Goal: Find specific page/section: Find specific page/section

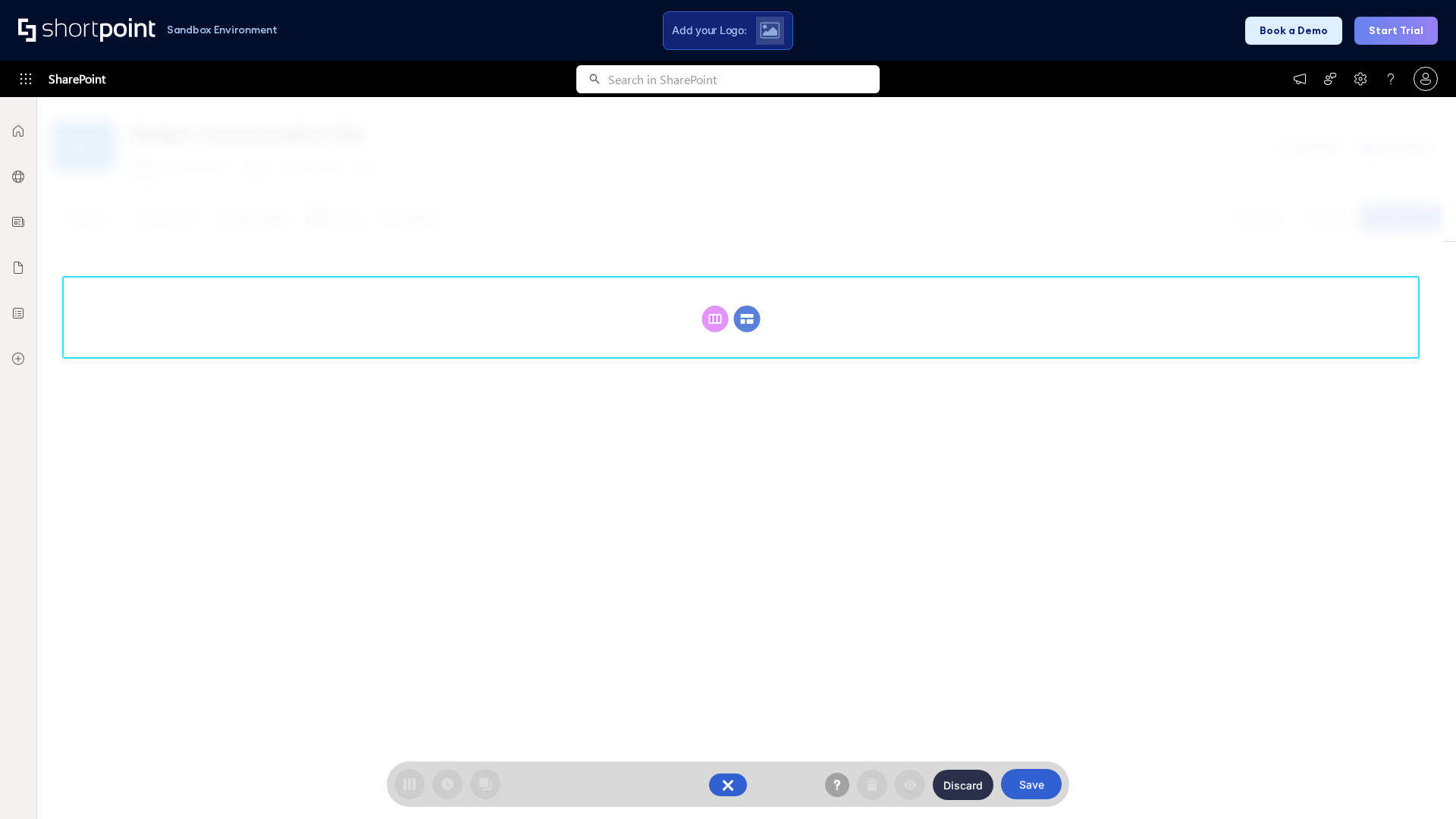
click at [747, 319] on circle at bounding box center [747, 319] width 27 height 27
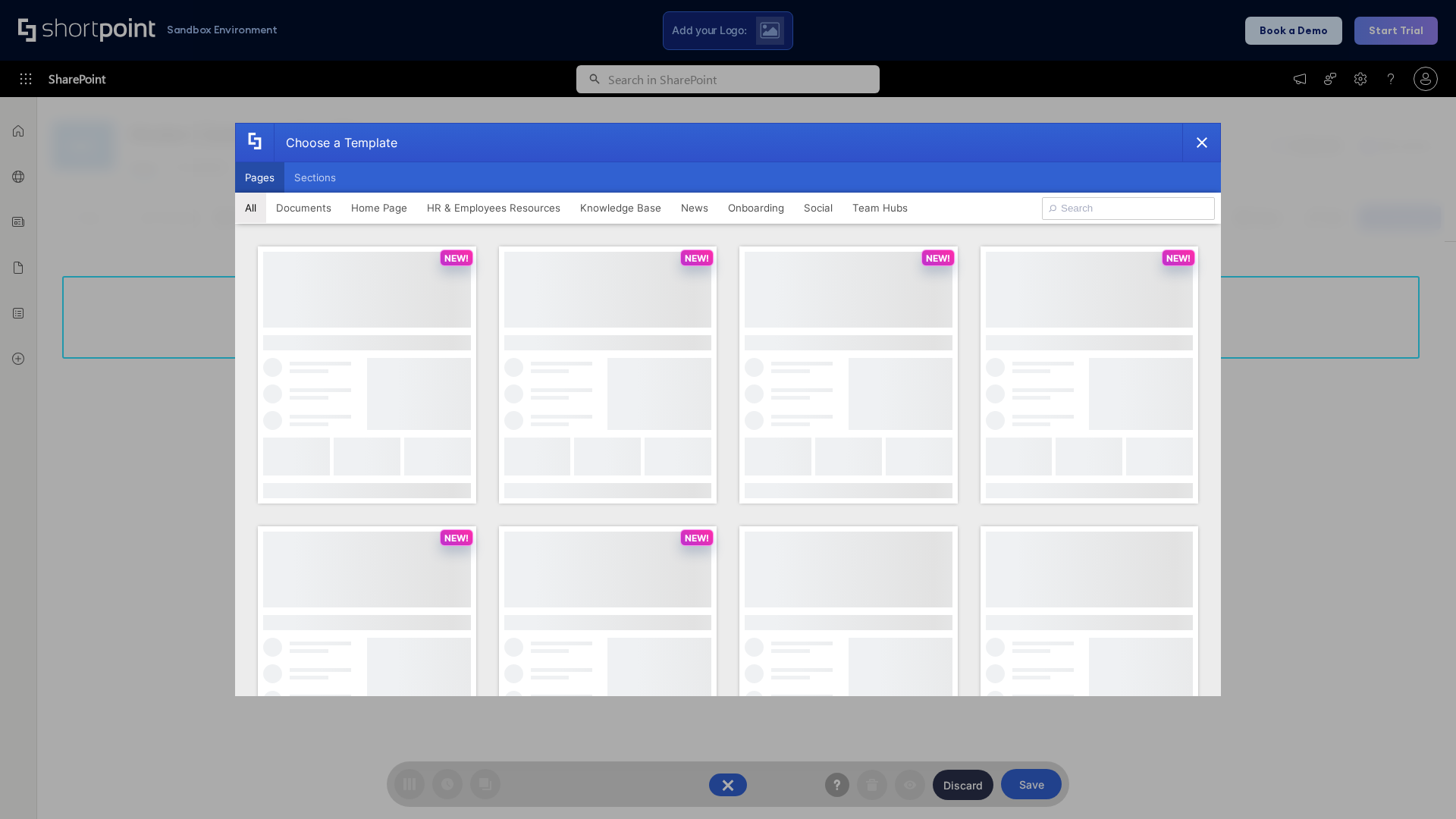
click at [259, 178] on button "Pages" at bounding box center [259, 177] width 49 height 30
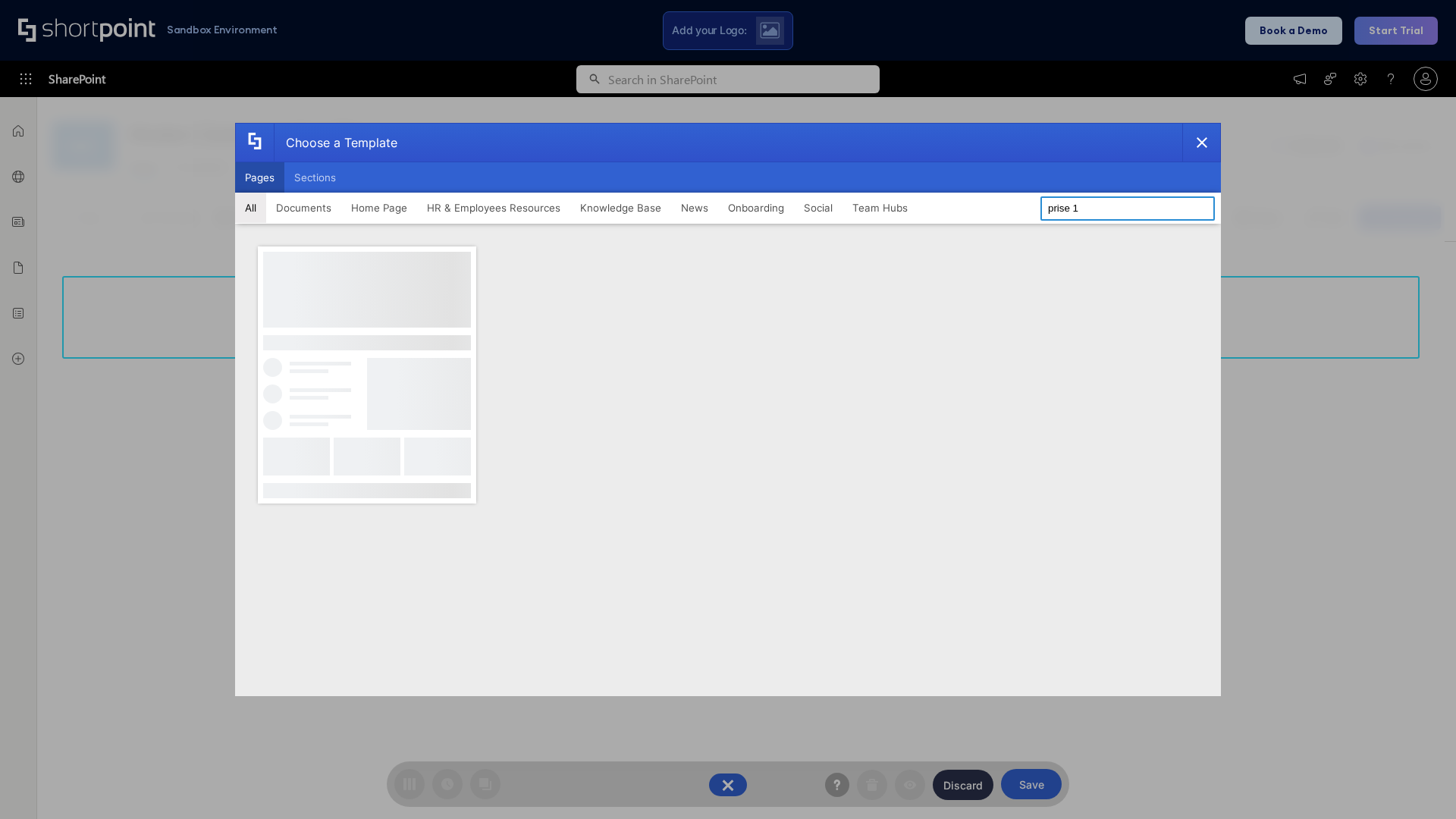
type input "prise 1"
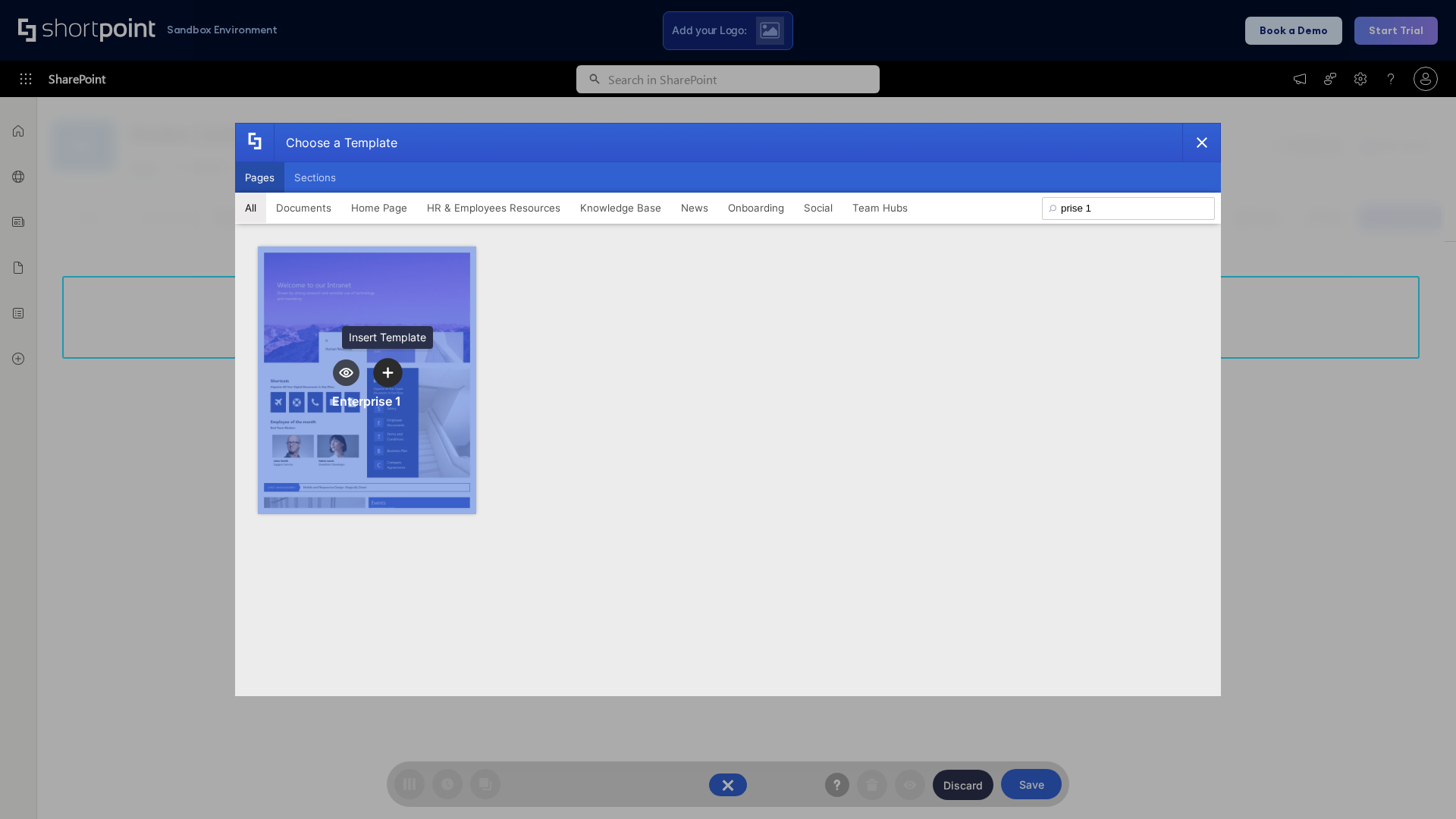
click at [387, 373] on icon "template selector" at bounding box center [387, 372] width 11 height 11
